Goal: Task Accomplishment & Management: Manage account settings

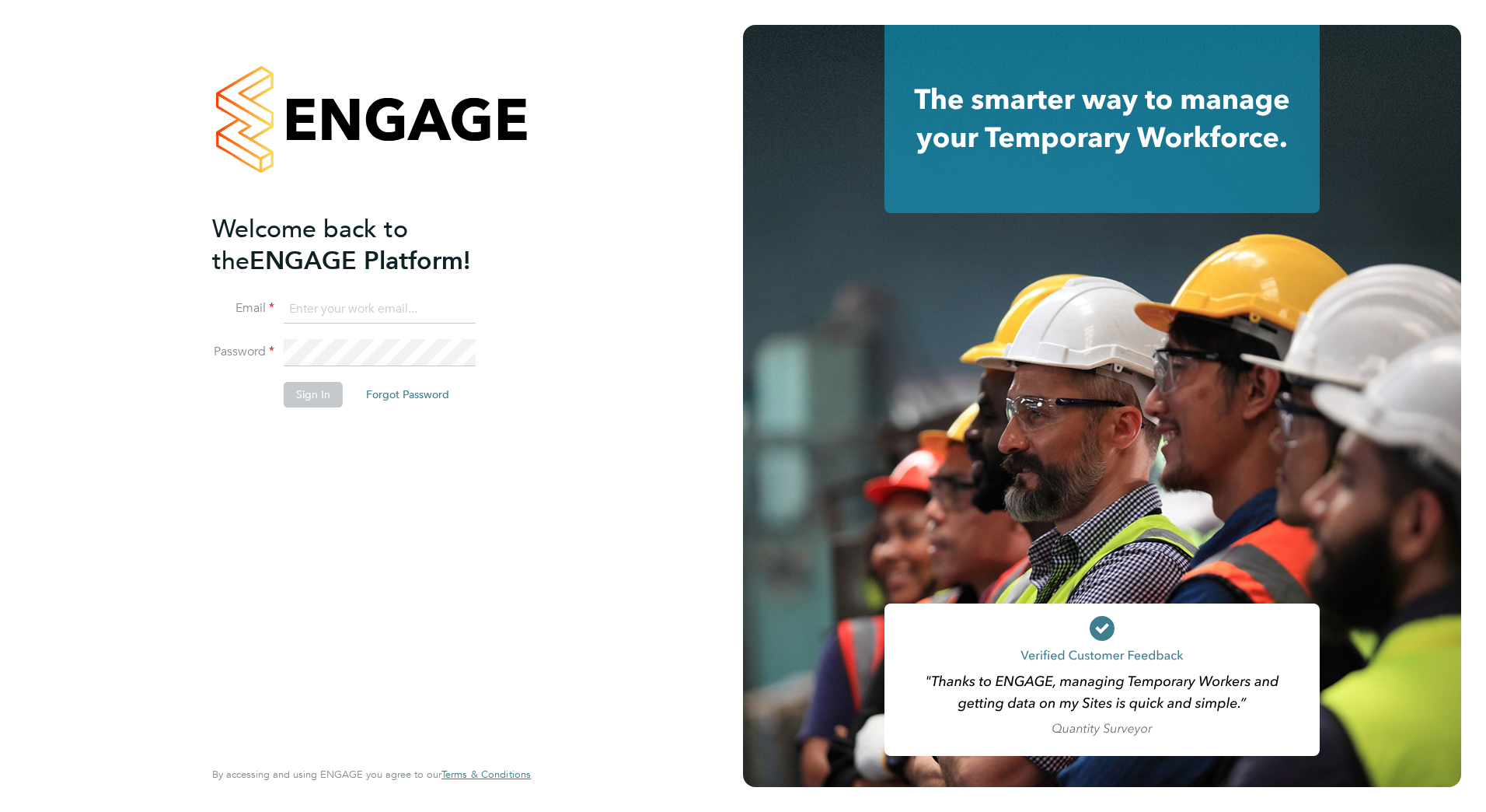
type input "steve.richards@lovell.co.uk"
click at [331, 397] on button "Sign In" at bounding box center [313, 394] width 59 height 25
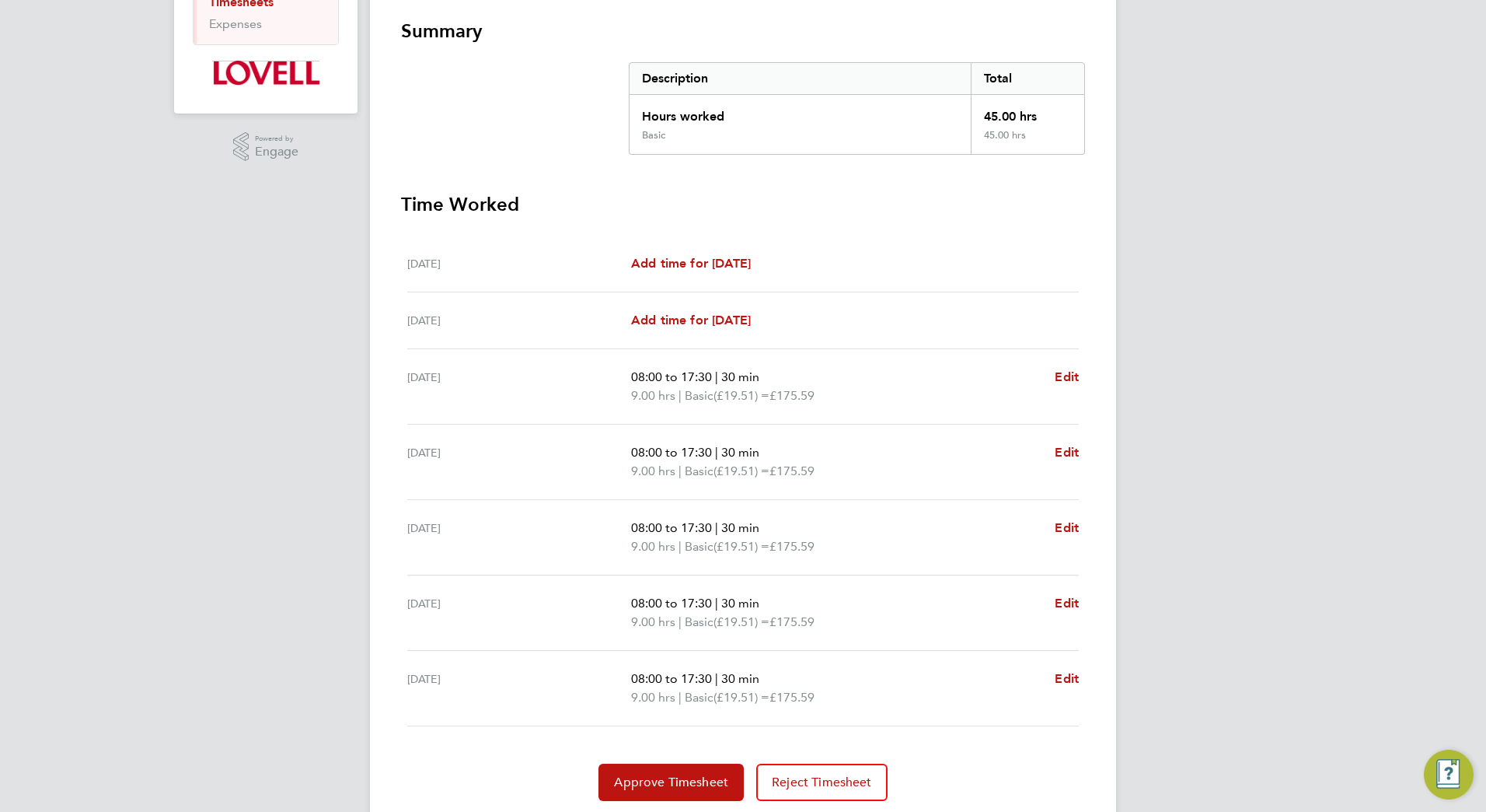
scroll to position [324, 0]
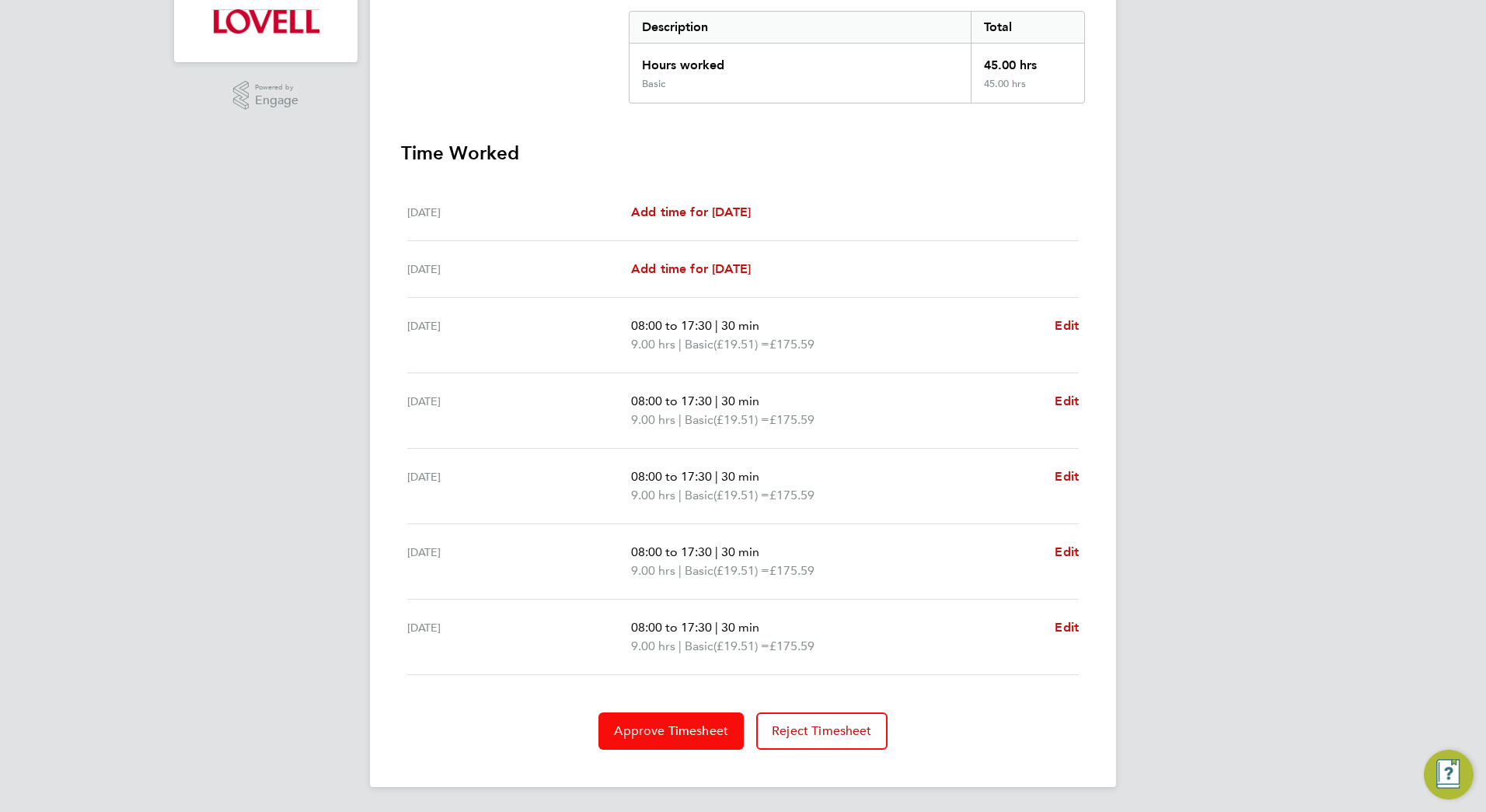
click at [691, 733] on span "Approve Timesheet" at bounding box center [671, 731] width 115 height 16
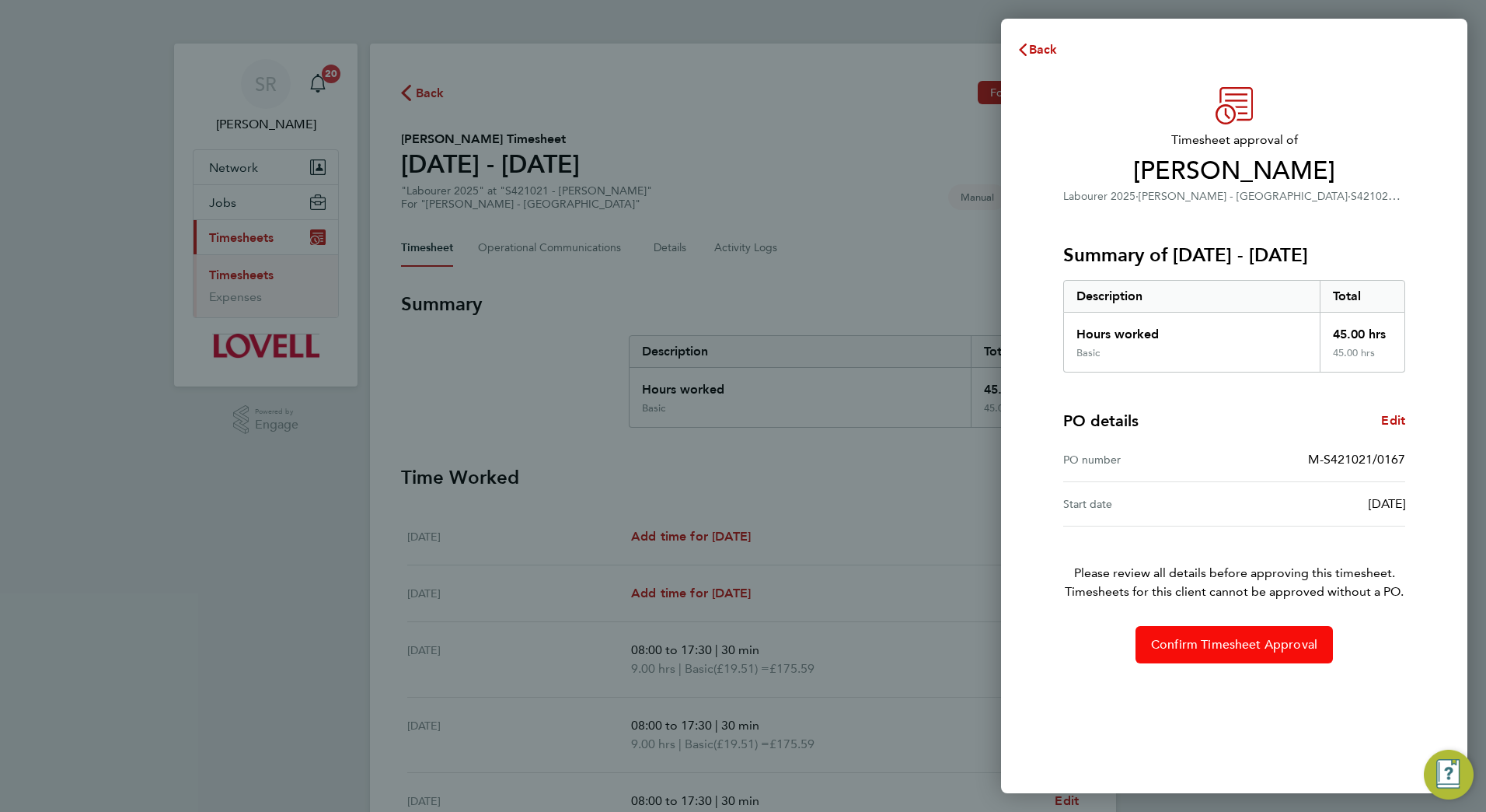
click at [1265, 638] on span "Confirm Timesheet Approval" at bounding box center [1234, 645] width 166 height 16
